Goal: Understand process/instructions: Learn how to perform a task or action

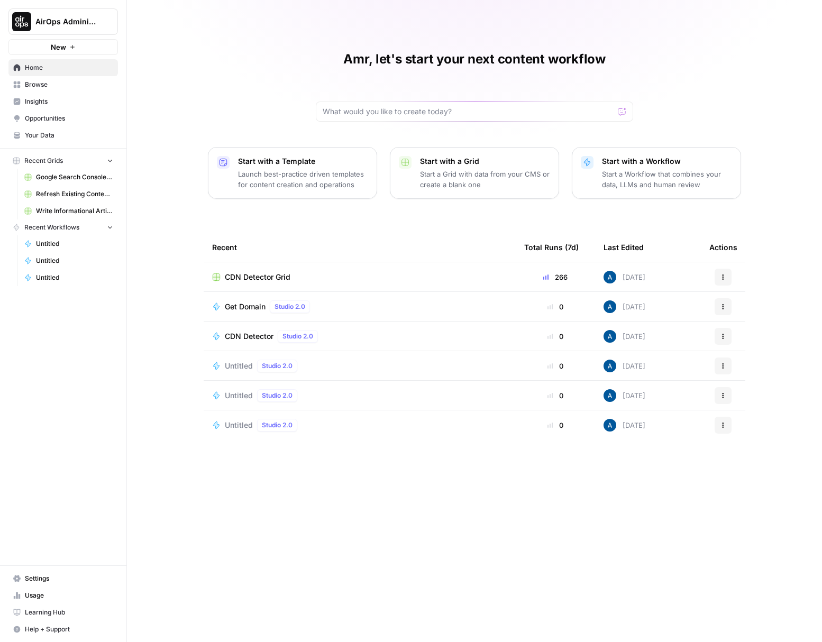
click at [77, 28] on button "AirOps Administrative" at bounding box center [62, 21] width 109 height 26
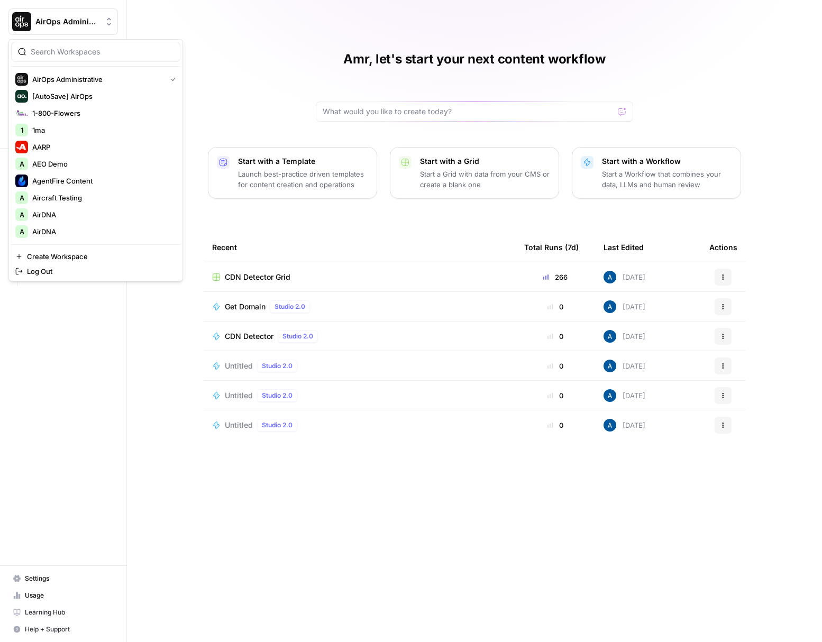
click at [102, 58] on div at bounding box center [95, 52] width 169 height 20
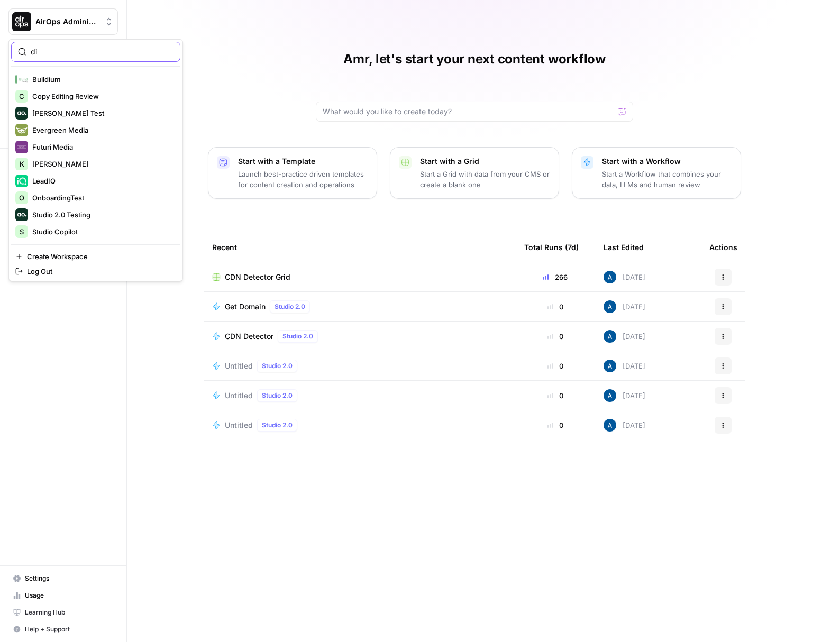
type input "di"
click at [99, 120] on button "[PERSON_NAME] Test" at bounding box center [95, 113] width 169 height 17
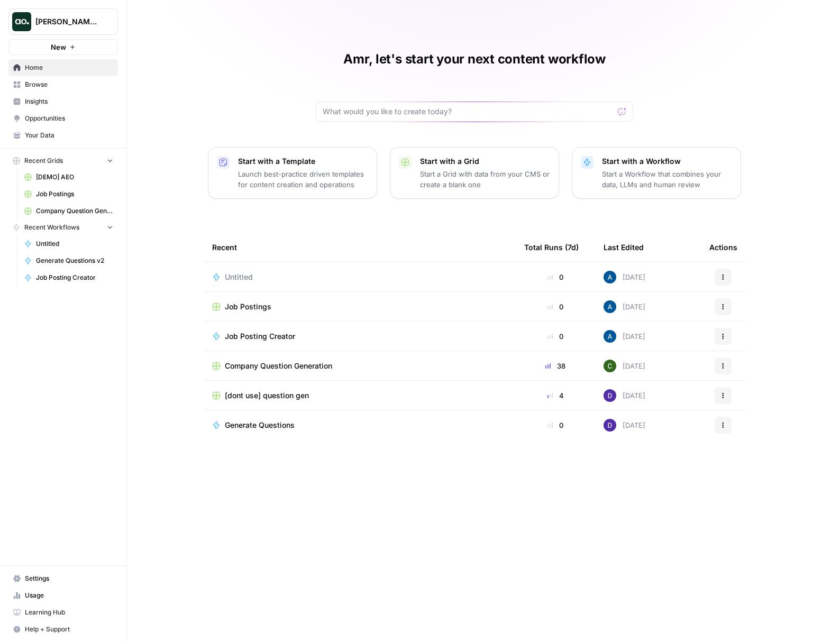
click at [69, 267] on link "Generate Questions v2" at bounding box center [69, 260] width 98 height 17
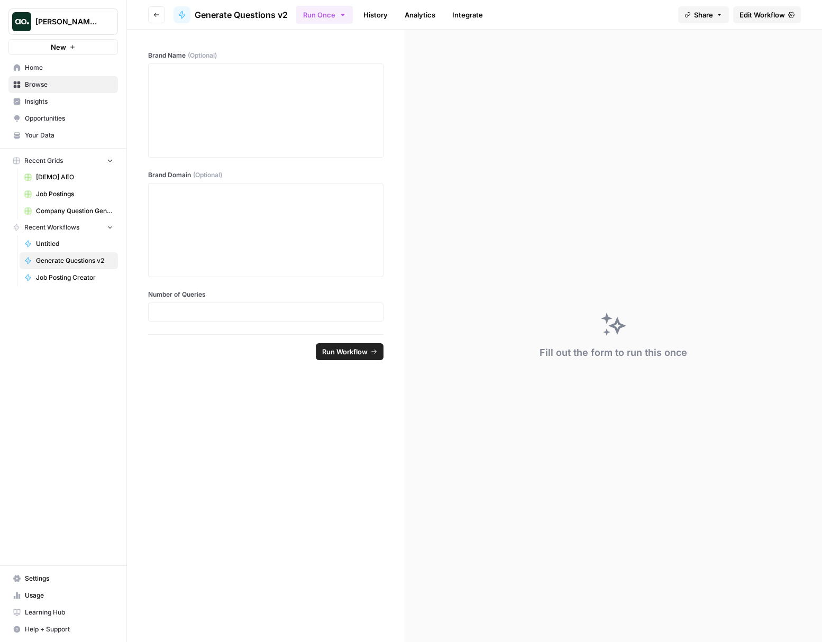
click at [742, 25] on header "Go back Generate Questions v2 Run Once History Analytics Integrate Share Edit W…" at bounding box center [474, 15] width 695 height 30
click at [743, 23] on header "Go back Generate Questions v2 Run Once History Analytics Integrate Share Edit W…" at bounding box center [474, 15] width 695 height 30
click at [771, 21] on link "Edit Workflow" at bounding box center [767, 14] width 68 height 17
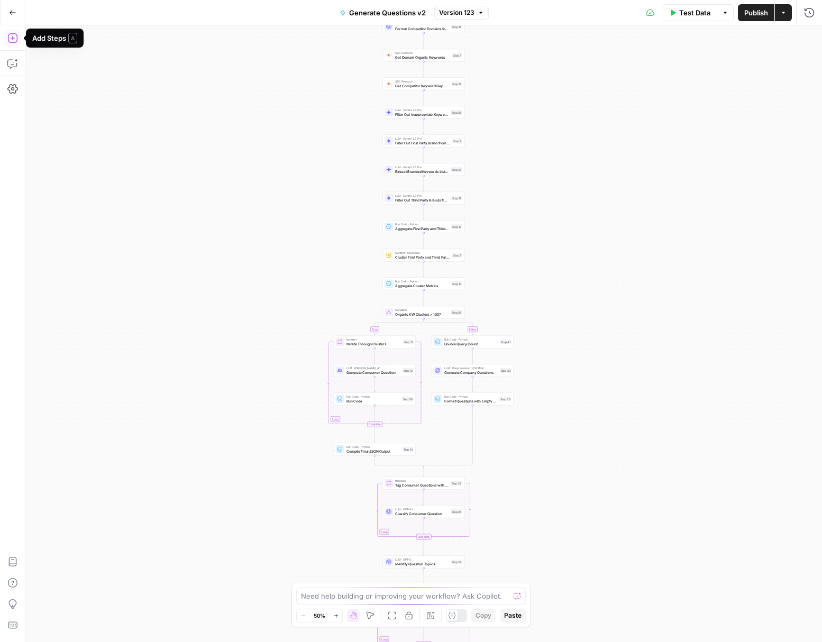
click at [11, 39] on icon "button" at bounding box center [12, 38] width 11 height 11
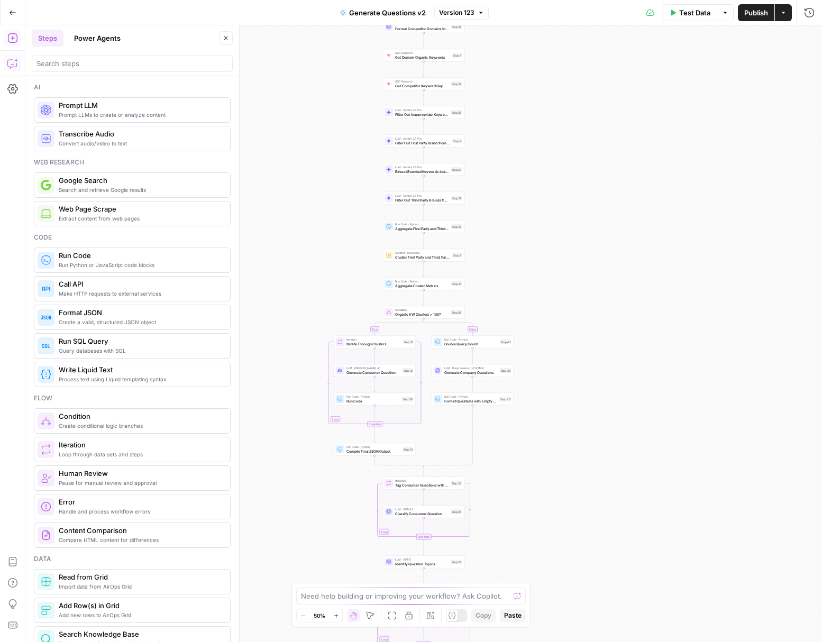
click at [16, 68] on icon "button" at bounding box center [12, 63] width 11 height 11
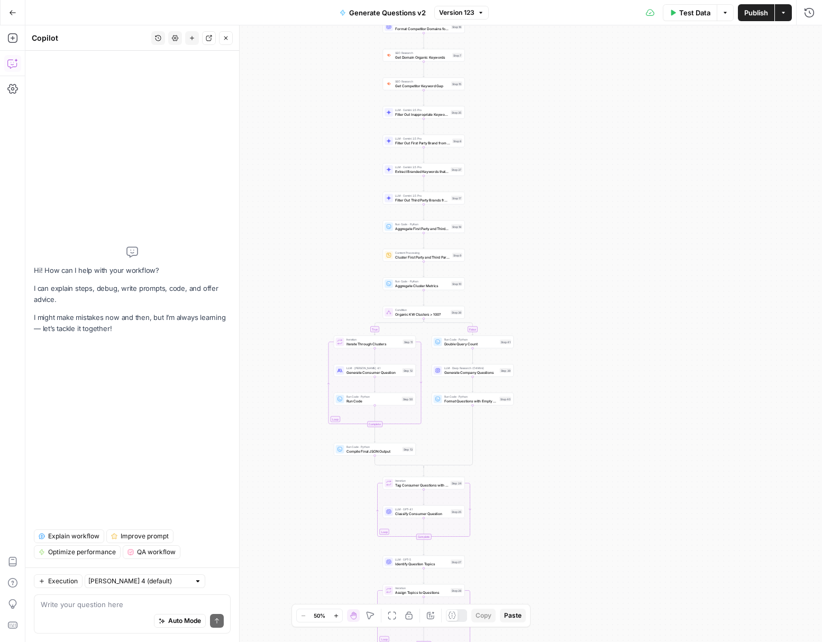
click at [82, 536] on span "Explain workflow" at bounding box center [73, 536] width 51 height 10
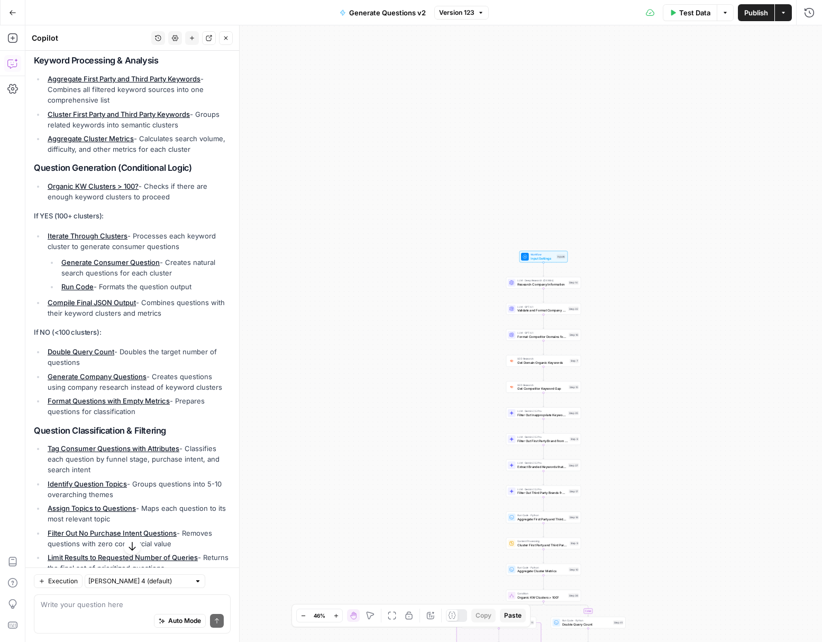
scroll to position [508, 0]
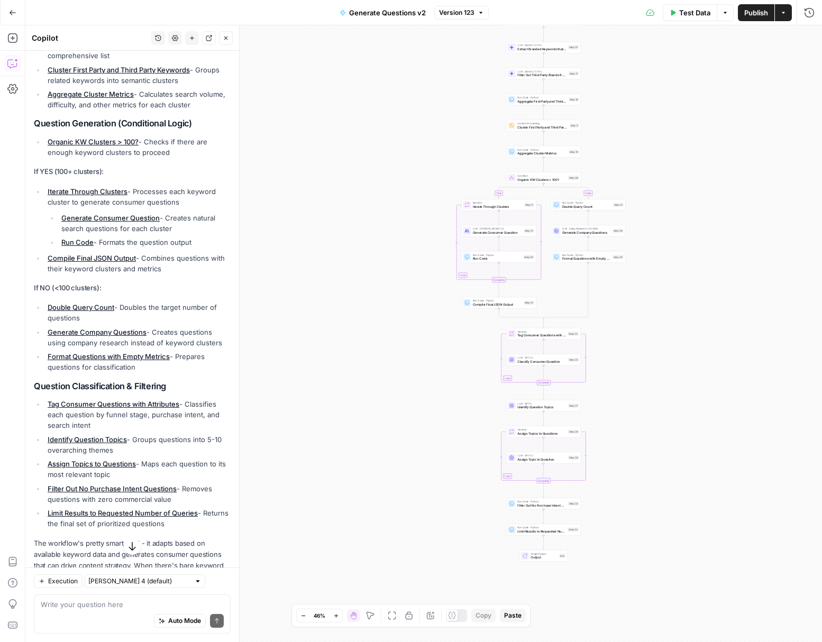
drag, startPoint x: 33, startPoint y: 215, endPoint x: 201, endPoint y: 553, distance: 378.2
click at [201, 553] on div "Hi! How can I help with your workflow? I can explain steps, debug, write prompt…" at bounding box center [132, 97] width 214 height 1109
copy div "Company Research & Setup Research Company Information - Uses deep research to a…"
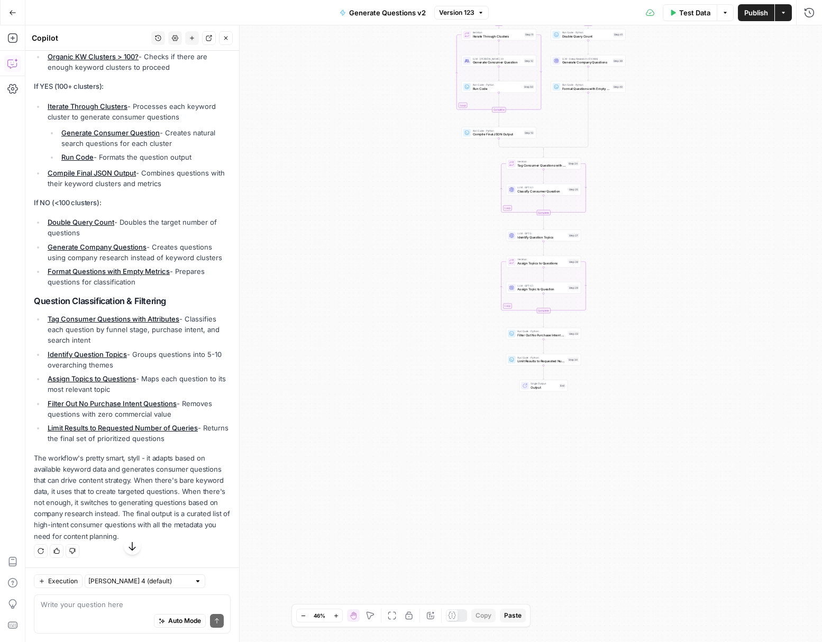
scroll to position [625, 0]
